Goal: Check status: Check status

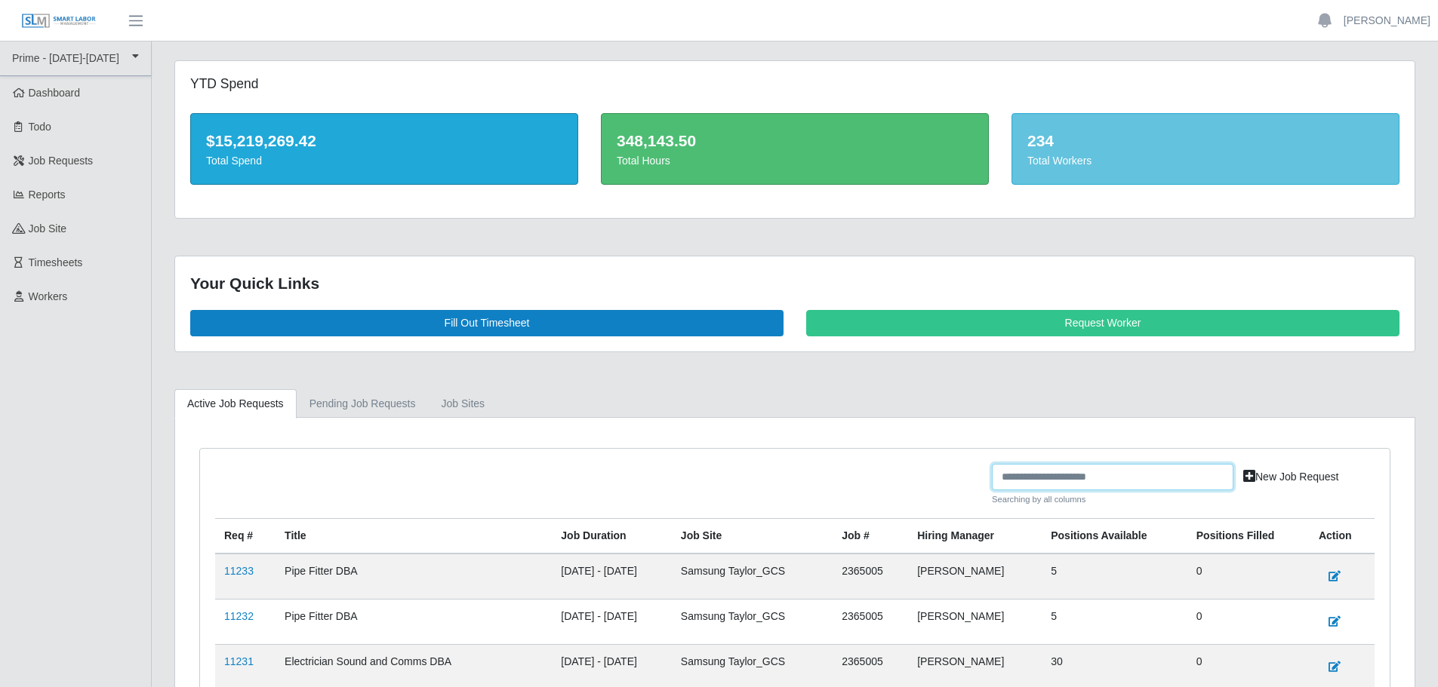
click at [1130, 481] on input "text" at bounding box center [1112, 477] width 241 height 26
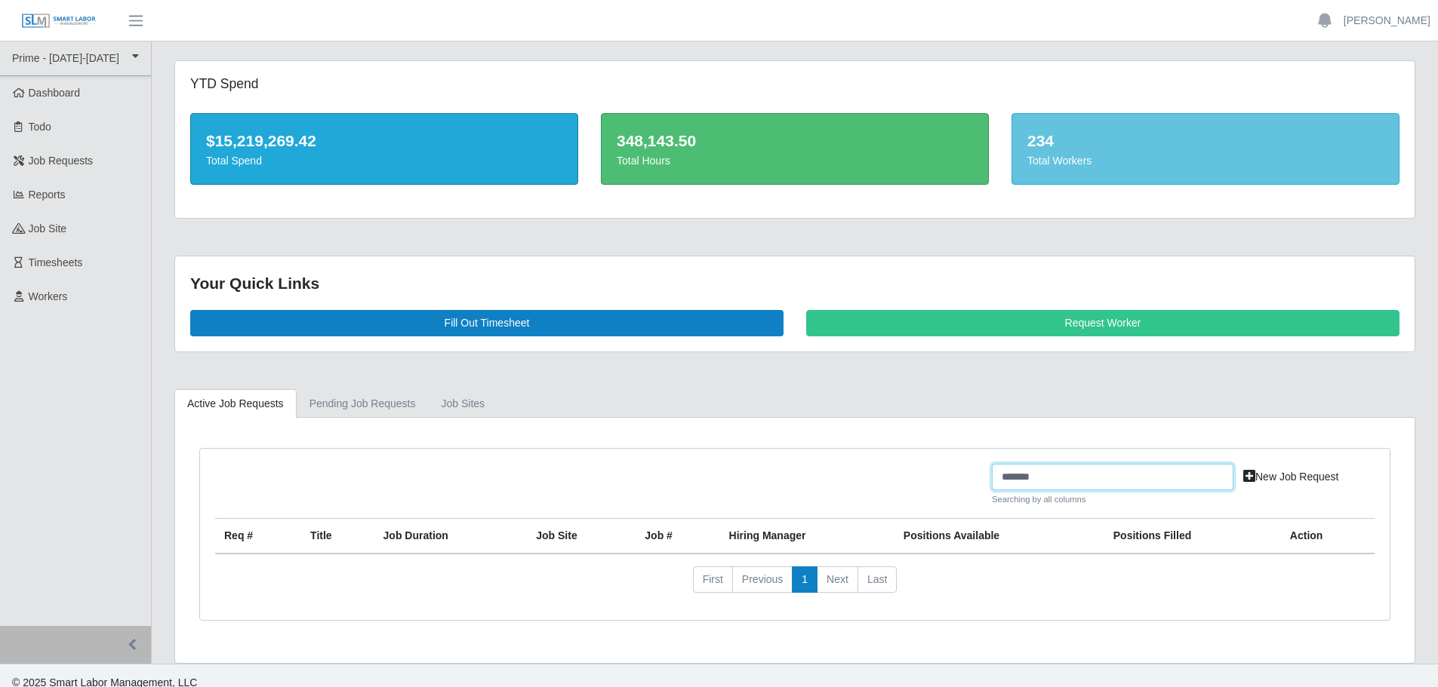
type input "*******"
drag, startPoint x: 1070, startPoint y: 477, endPoint x: 921, endPoint y: 465, distance: 149.1
click at [921, 465] on div "******* Searching by all columns New Job Request" at bounding box center [795, 491] width 1182 height 54
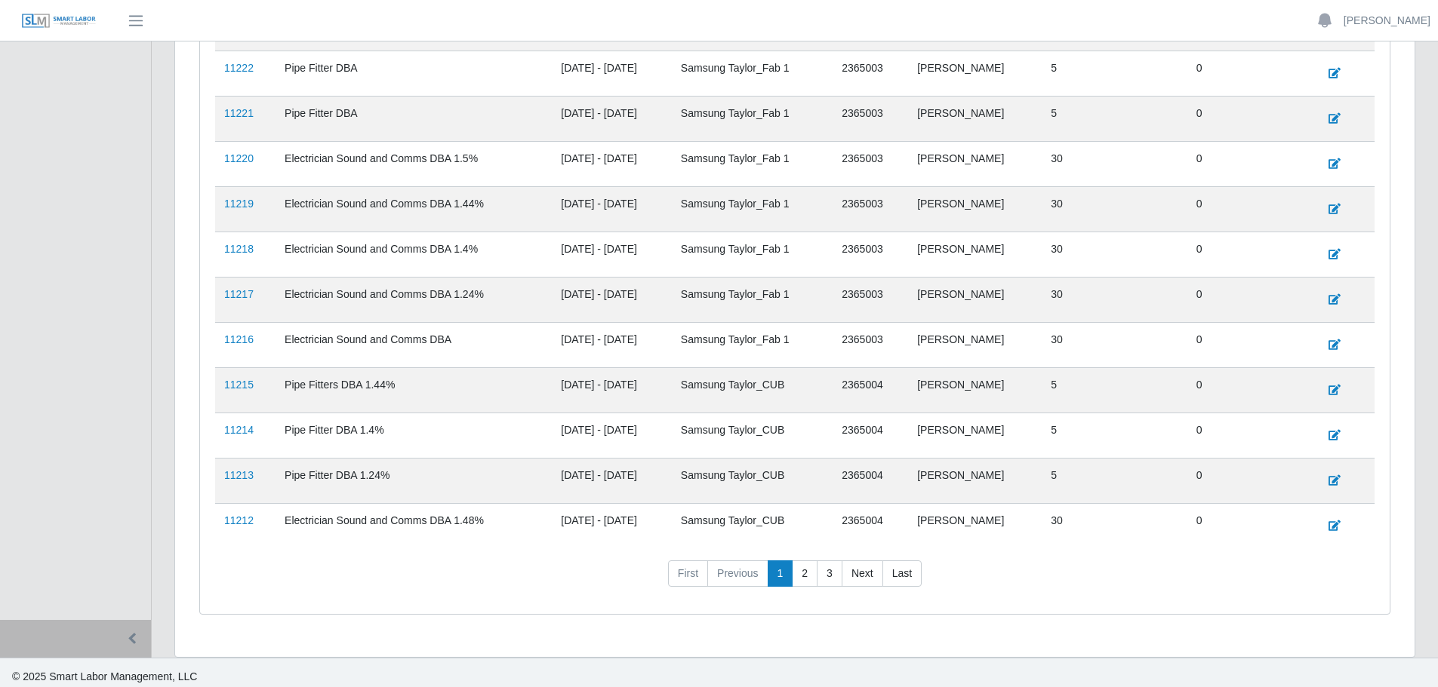
scroll to position [919, 0]
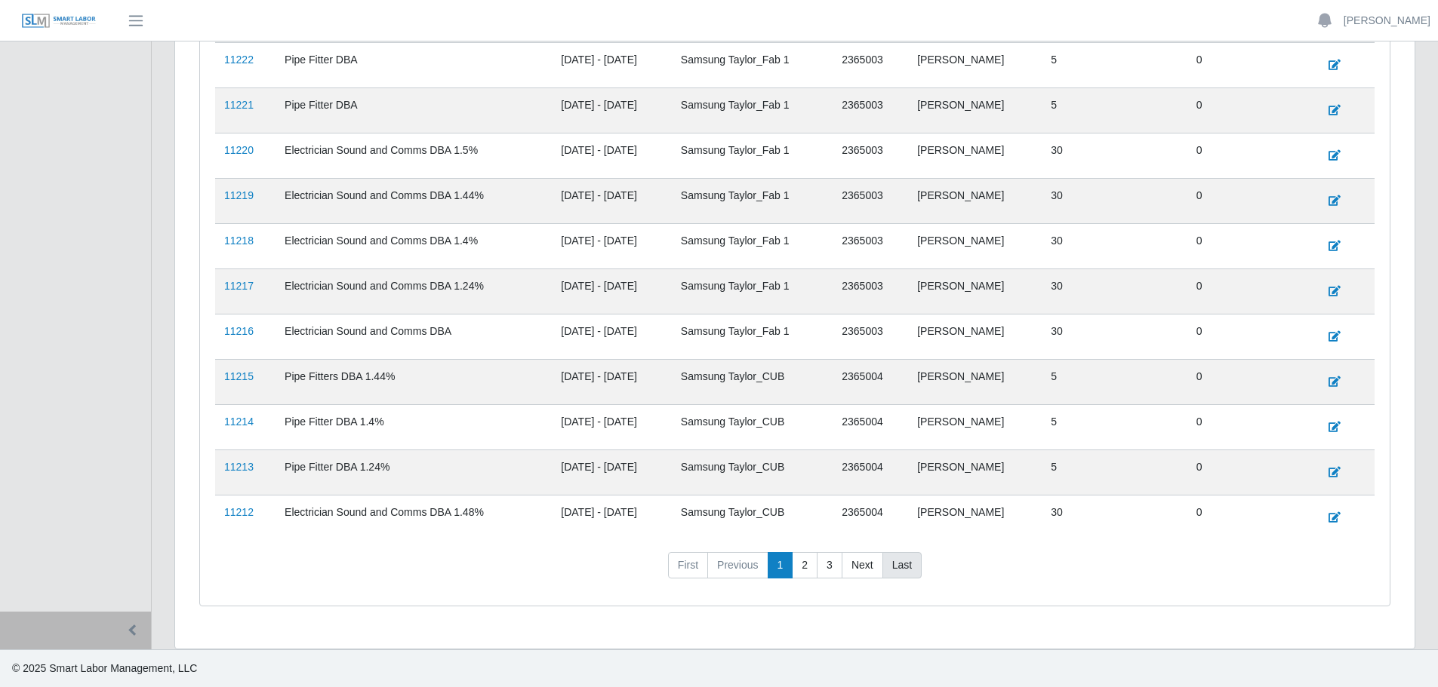
click at [895, 567] on link "Last" at bounding box center [901, 565] width 39 height 27
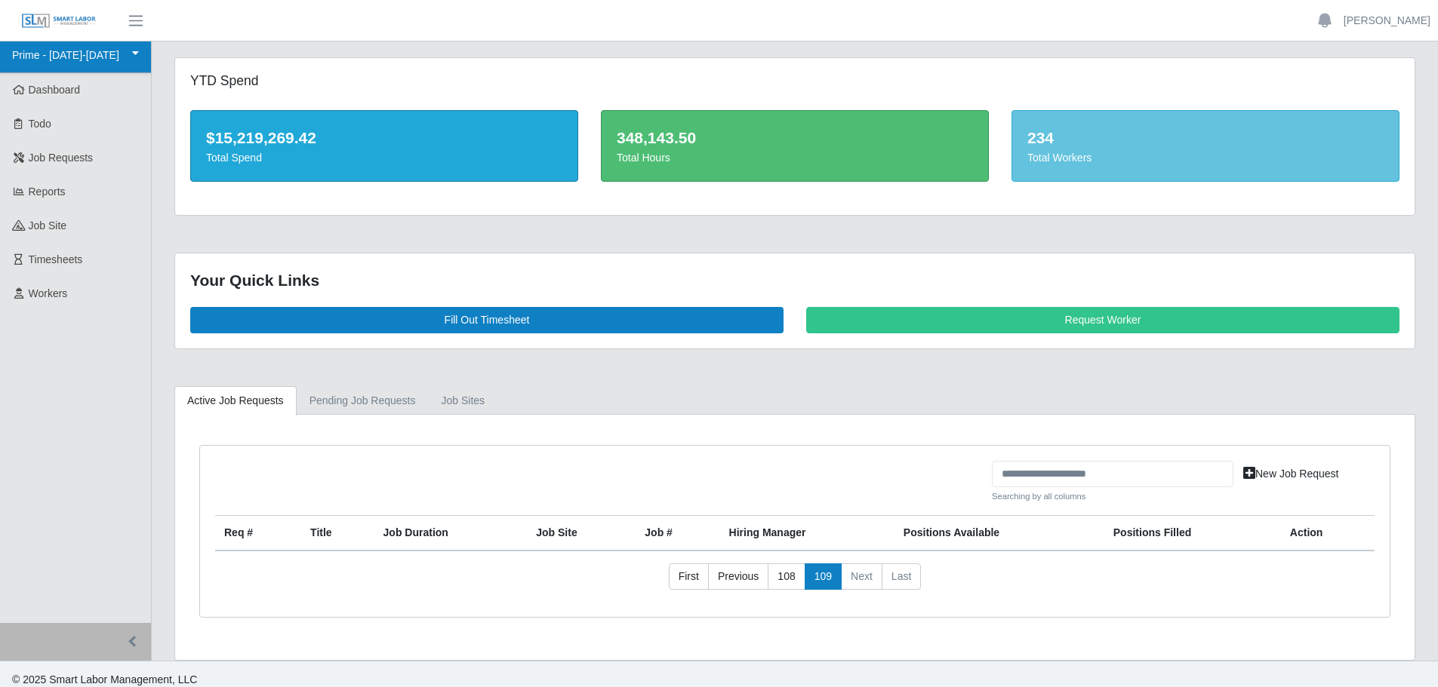
scroll to position [0, 0]
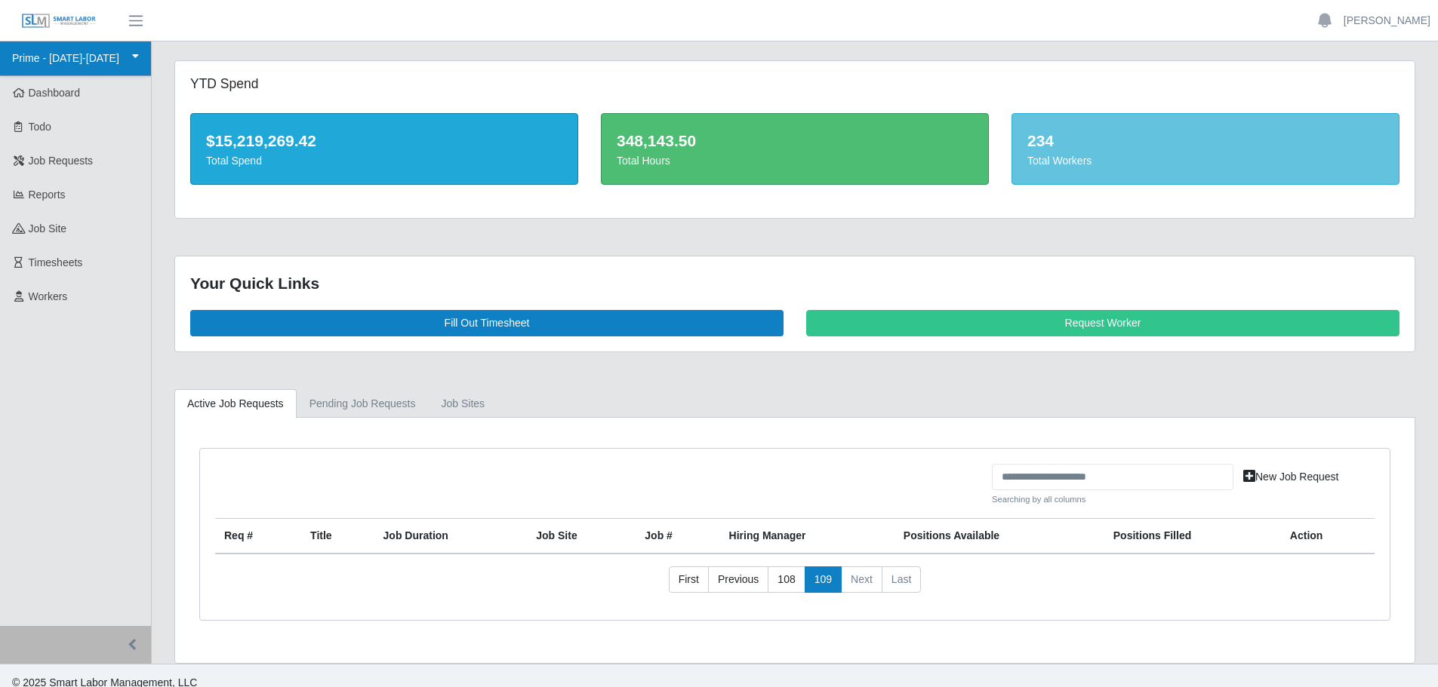
click at [97, 62] on link "Prime - [DATE]-[DATE]" at bounding box center [75, 59] width 151 height 35
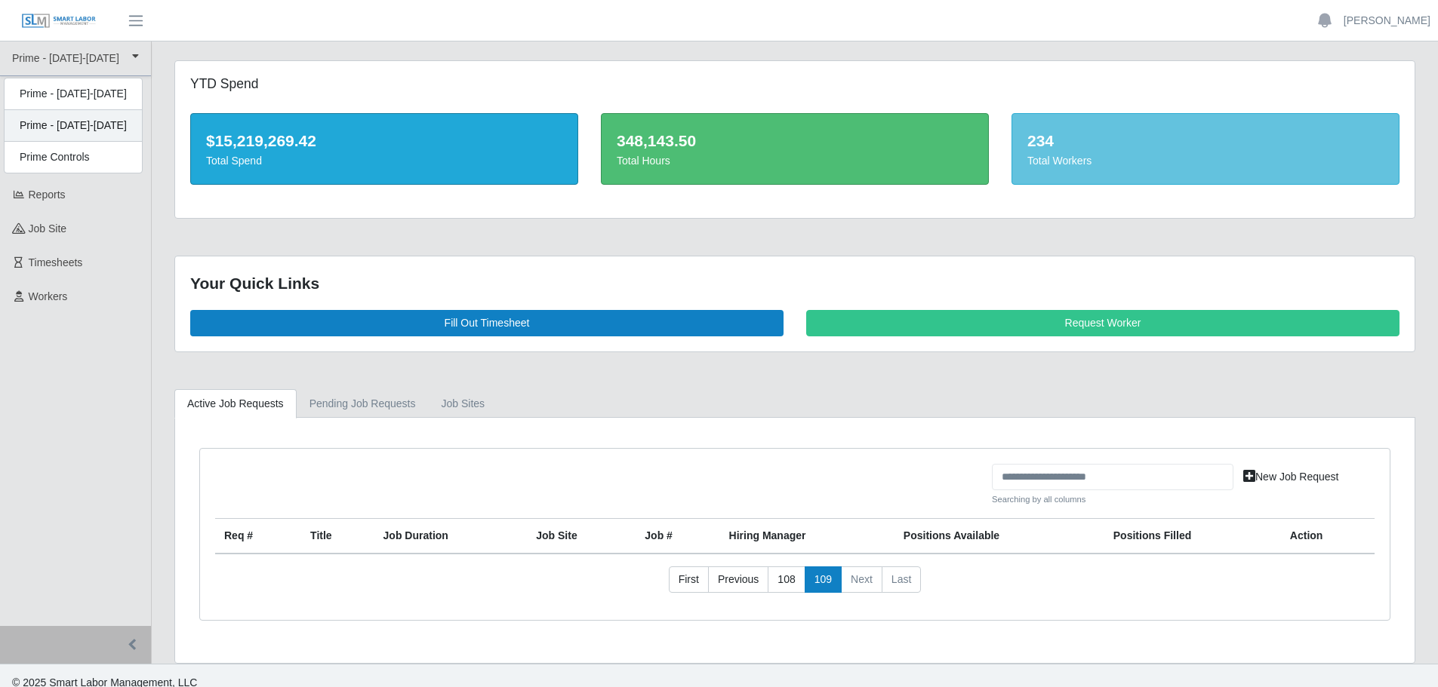
click at [88, 122] on div "Prime - [DATE]-[DATE]" at bounding box center [73, 126] width 137 height 32
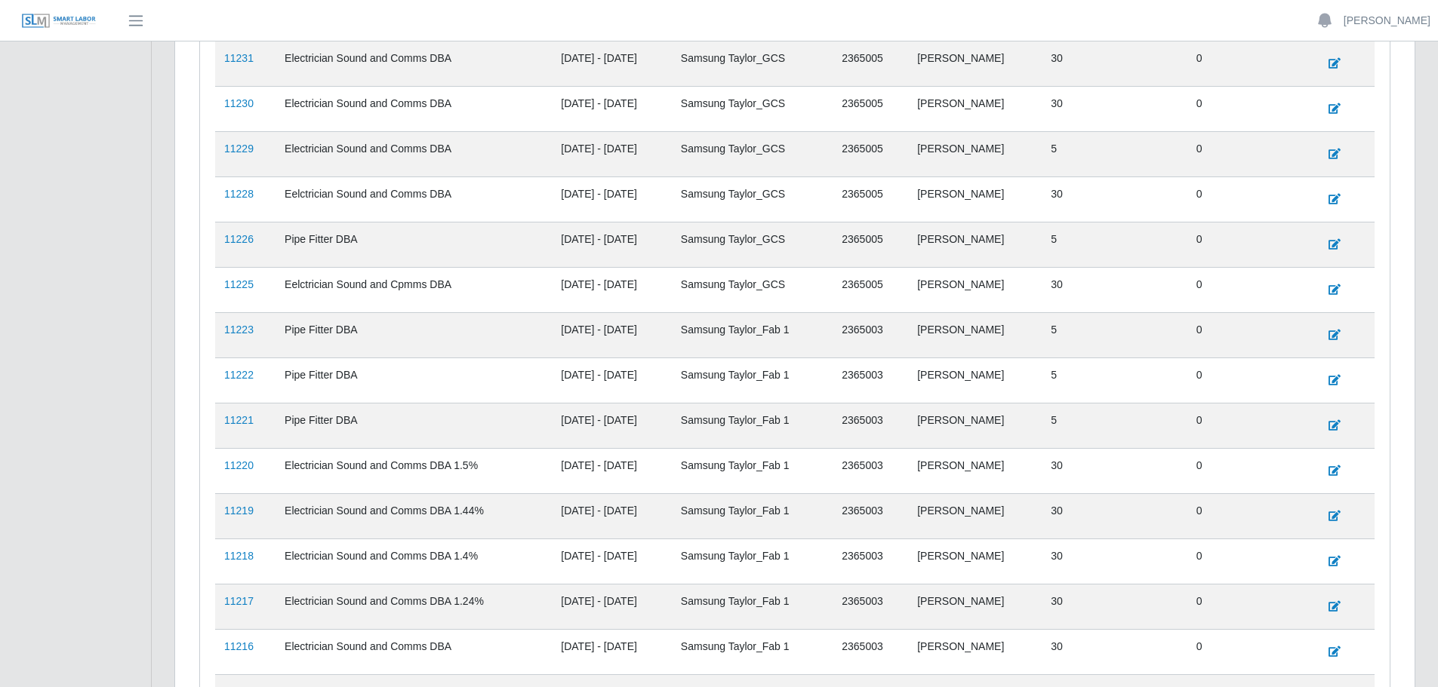
scroll to position [919, 0]
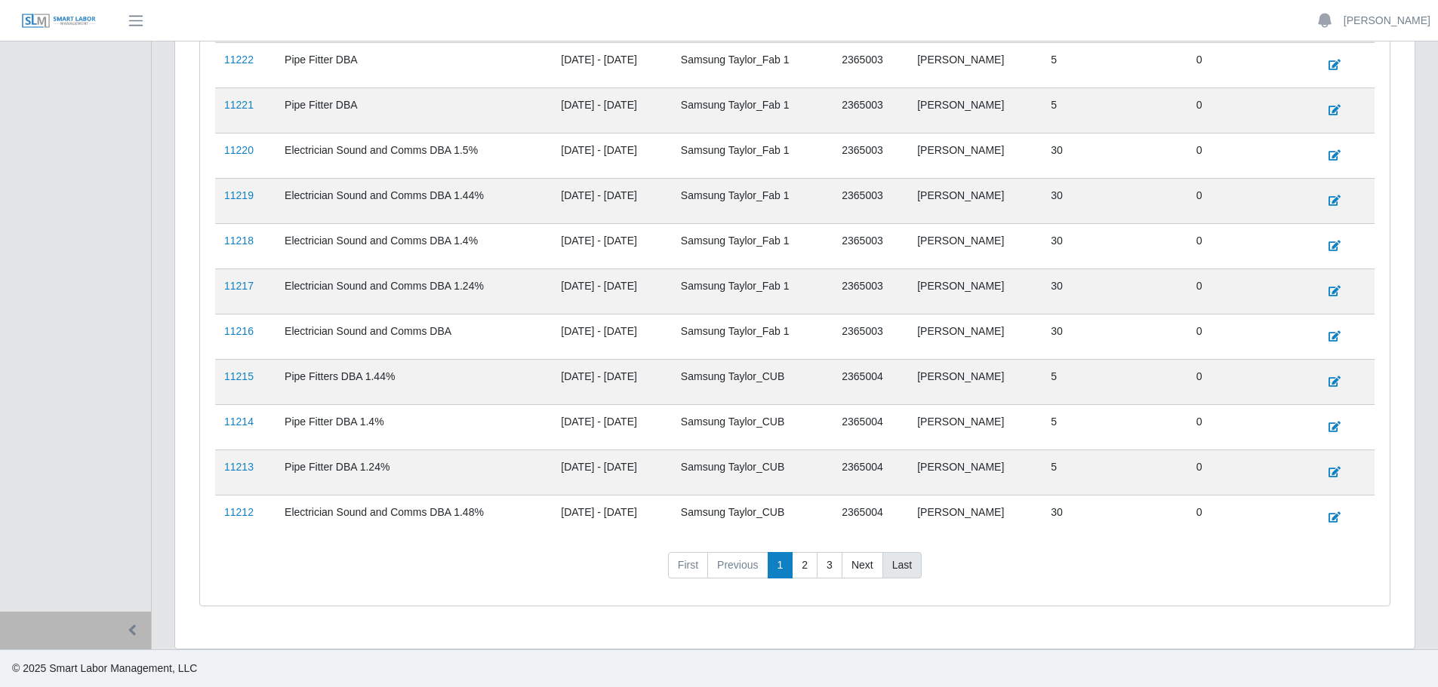
click at [902, 564] on link "Last" at bounding box center [901, 565] width 39 height 27
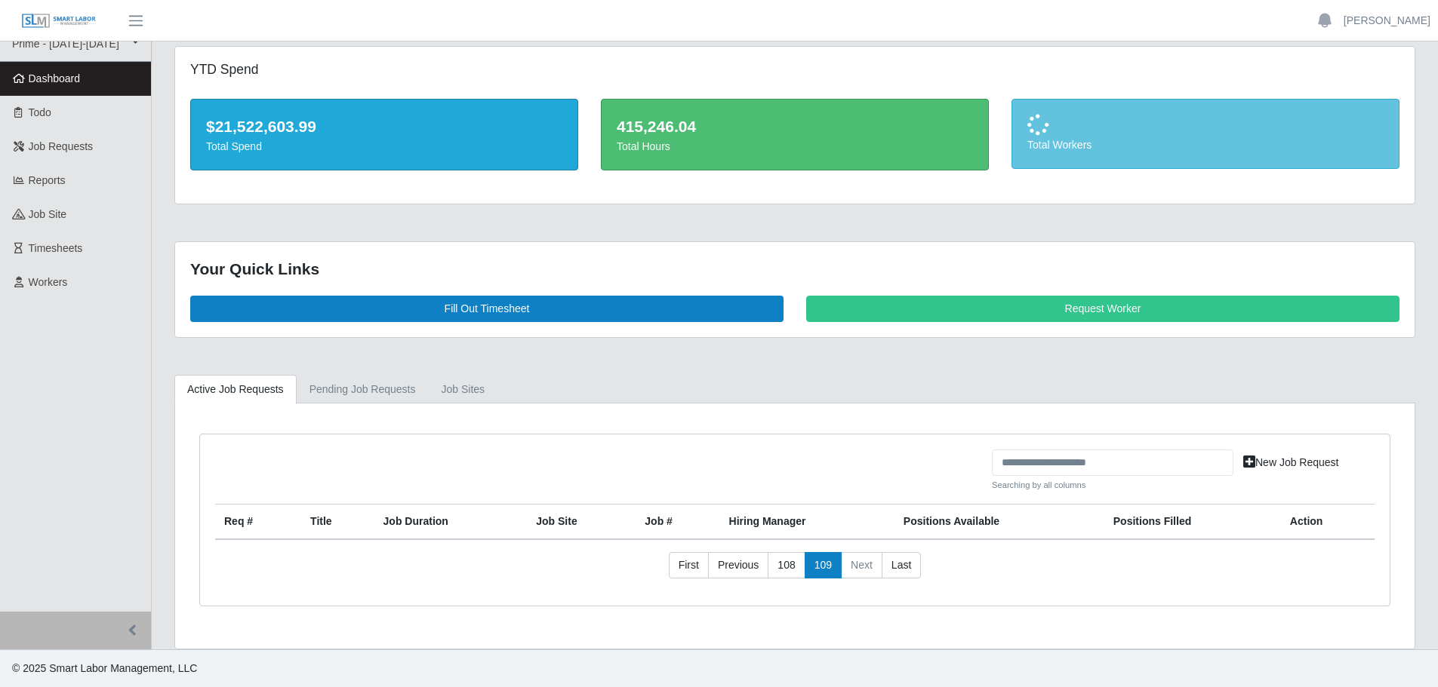
scroll to position [14, 0]
click at [1043, 466] on input "text" at bounding box center [1112, 463] width 241 height 26
type input "*******"
click at [356, 381] on link "Pending Job Requests" at bounding box center [363, 389] width 132 height 29
click at [248, 395] on link "Active Job Requests" at bounding box center [235, 389] width 122 height 29
